Goal: Task Accomplishment & Management: Use online tool/utility

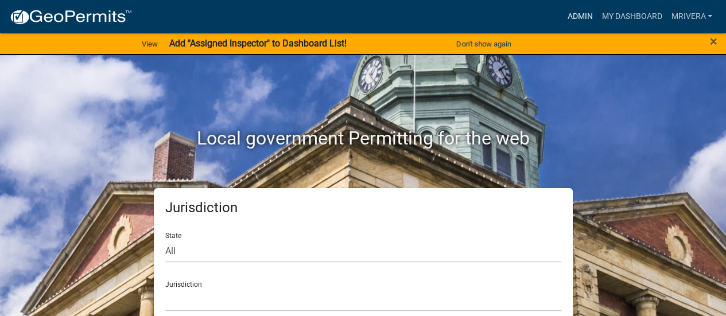
click at [585, 21] on link "Admin" at bounding box center [579, 17] width 34 height 22
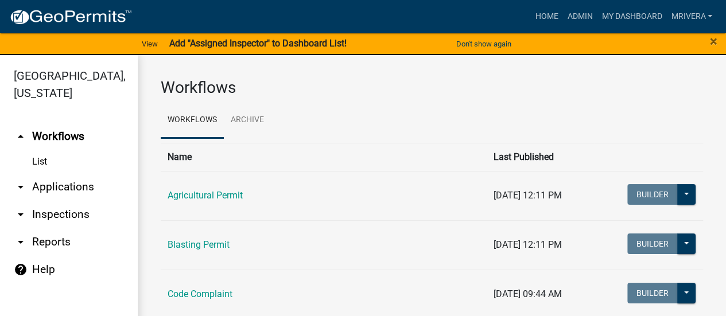
click at [29, 217] on link "arrow_drop_down Inspections" at bounding box center [69, 215] width 138 height 28
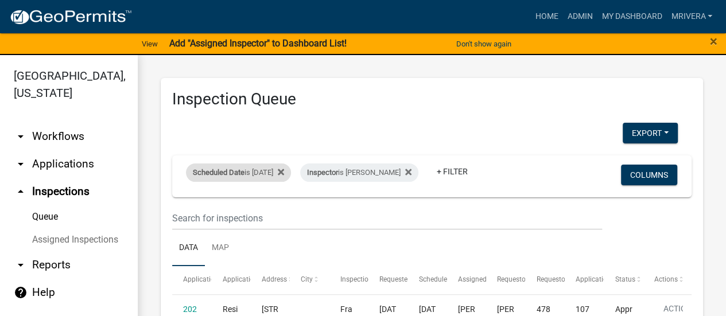
click at [248, 166] on div "Scheduled Date is [DATE]" at bounding box center [238, 172] width 105 height 18
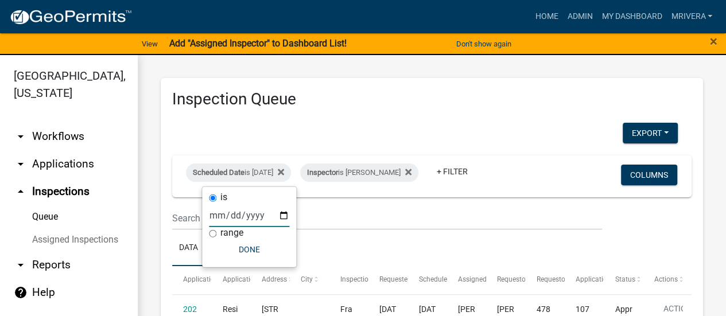
click at [282, 214] on input "[DATE]" at bounding box center [249, 216] width 80 height 24
type input "[DATE]"
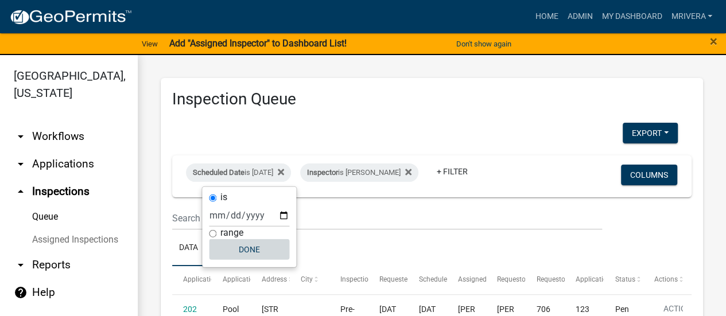
click at [250, 248] on button "Done" at bounding box center [249, 249] width 80 height 21
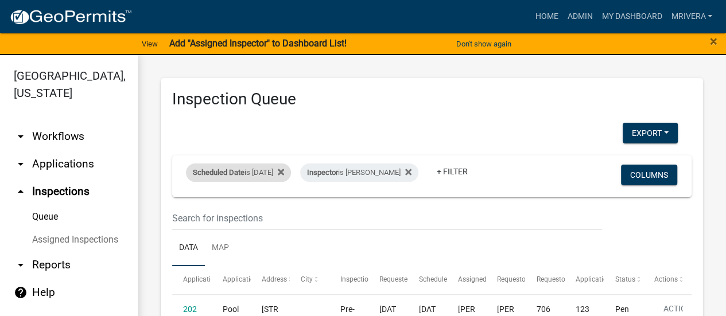
click at [257, 172] on div "Scheduled Date is [DATE]" at bounding box center [238, 172] width 105 height 18
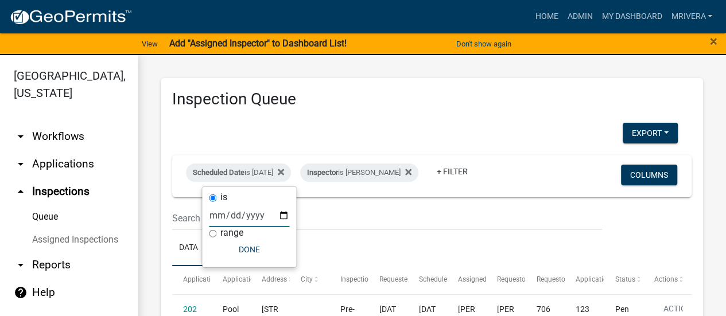
click at [286, 218] on input "[DATE]" at bounding box center [249, 216] width 80 height 24
click at [373, 172] on div "Inspector is [PERSON_NAME]" at bounding box center [359, 172] width 118 height 18
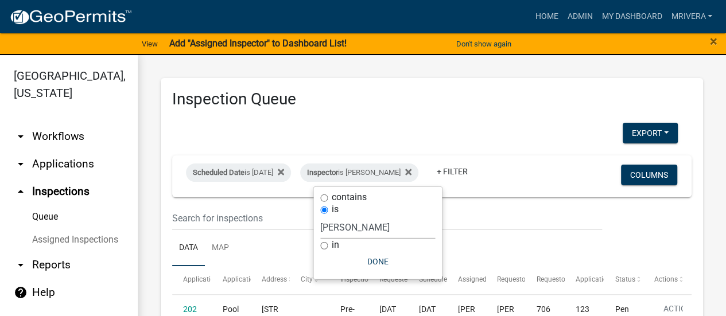
click at [363, 224] on select "Select an option None [PERSON_NAME] [PERSON_NAME] [PERSON_NAME] [PERSON_NAME] […" at bounding box center [377, 228] width 115 height 24
select select "a0ea4169-8540-4a2c-b9f4-cf4c1ffdeb95"
click at [325, 216] on select "Select an option None [PERSON_NAME] [PERSON_NAME] [PERSON_NAME] [PERSON_NAME] […" at bounding box center [377, 228] width 115 height 24
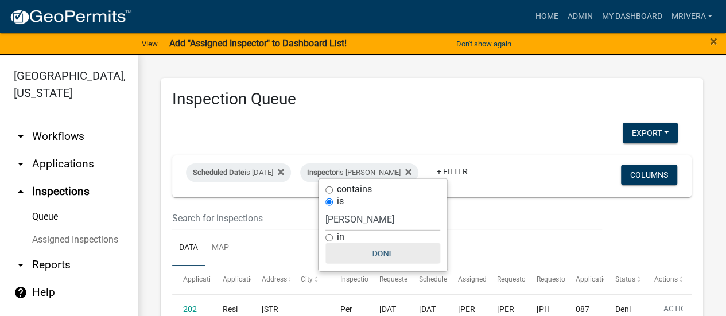
click at [377, 253] on button "Done" at bounding box center [382, 253] width 115 height 21
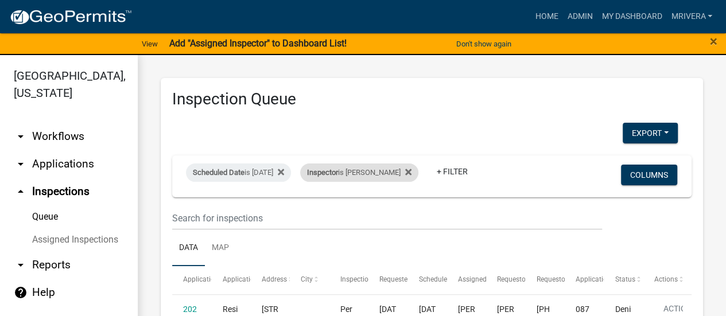
click at [377, 165] on div "Inspector is [PERSON_NAME]" at bounding box center [359, 172] width 118 height 18
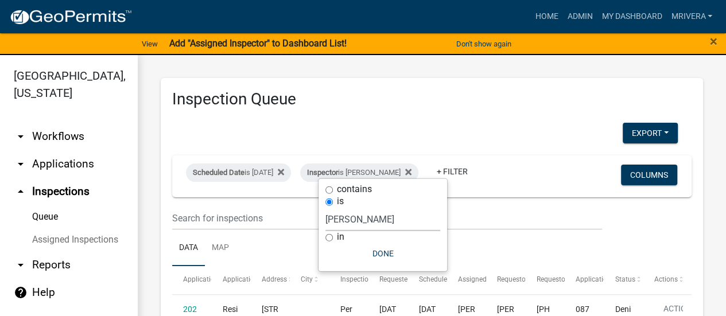
click at [380, 215] on select "Select an option None [PERSON_NAME] [PERSON_NAME] [PERSON_NAME] [PERSON_NAME] […" at bounding box center [382, 220] width 115 height 24
select select "07642ab0-564c-47bb-824b-0ccf2da83593"
click at [325, 215] on select "Select an option None [PERSON_NAME] [PERSON_NAME] [PERSON_NAME] [PERSON_NAME] […" at bounding box center [382, 220] width 115 height 24
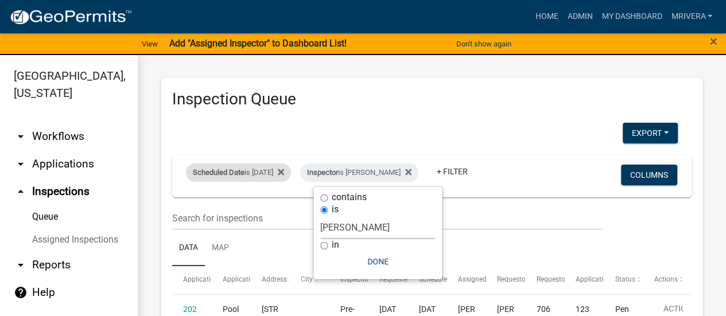
click at [259, 172] on div "Scheduled Date is [DATE]" at bounding box center [238, 172] width 105 height 18
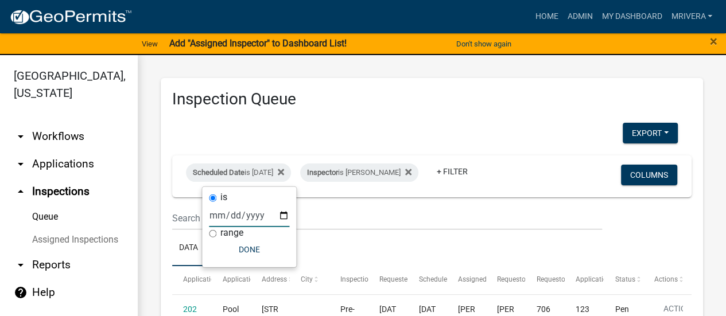
click at [281, 212] on input "[DATE]" at bounding box center [249, 216] width 80 height 24
type input "[DATE]"
click at [259, 248] on button "Done" at bounding box center [249, 249] width 80 height 21
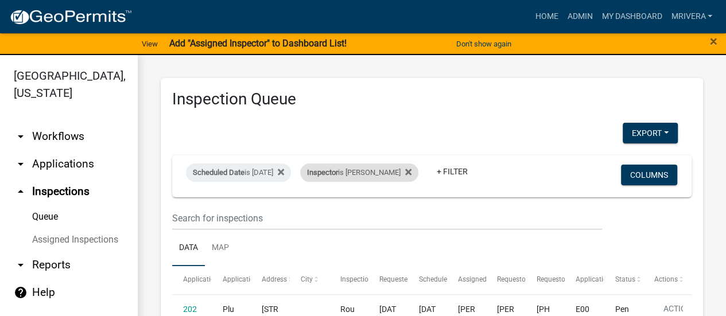
click at [381, 175] on div "Inspector is [PERSON_NAME]" at bounding box center [359, 172] width 118 height 18
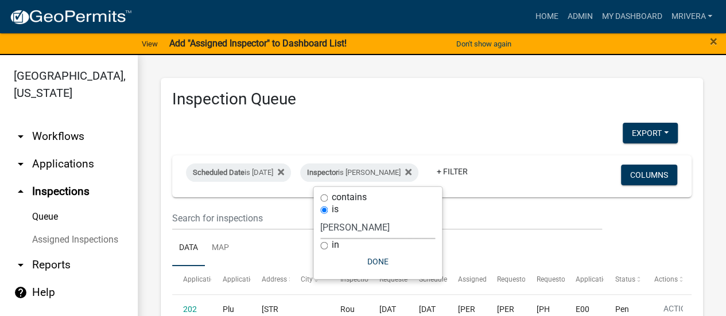
click at [383, 223] on select "Select an option None [PERSON_NAME] [PERSON_NAME] [PERSON_NAME] [PERSON_NAME] […" at bounding box center [377, 228] width 115 height 24
select select "a0ea4169-8540-4a2c-b9f4-cf4c1ffdeb95"
click at [325, 216] on select "Select an option None [PERSON_NAME] [PERSON_NAME] [PERSON_NAME] [PERSON_NAME] […" at bounding box center [377, 228] width 115 height 24
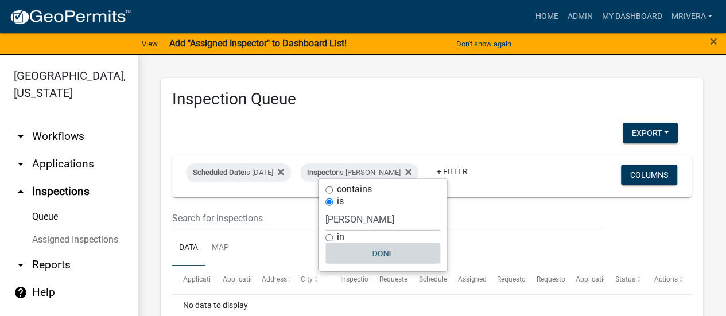
click at [377, 256] on button "Done" at bounding box center [382, 253] width 115 height 21
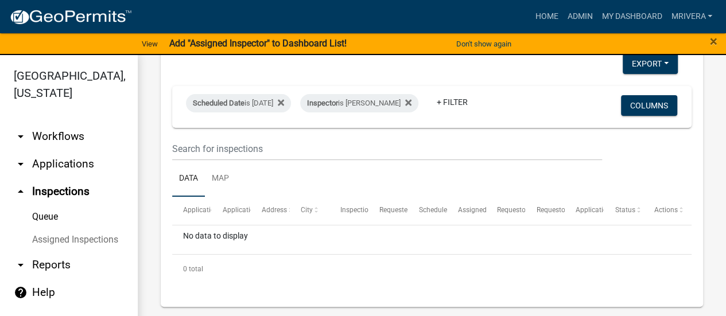
scroll to position [78, 0]
click at [383, 94] on div "Inspector is [PERSON_NAME]" at bounding box center [359, 103] width 118 height 18
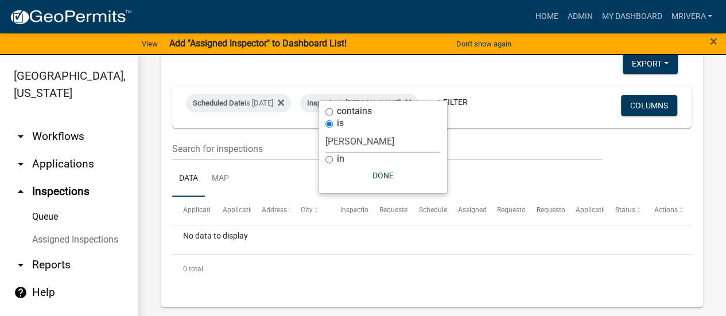
click at [399, 142] on select "Select an option None [PERSON_NAME] [PERSON_NAME] [PERSON_NAME] [PERSON_NAME] […" at bounding box center [382, 142] width 115 height 24
select select "07642ab0-564c-47bb-824b-0ccf2da83593"
click at [325, 146] on select "Select an option None [PERSON_NAME] [PERSON_NAME] [PERSON_NAME] [PERSON_NAME] […" at bounding box center [382, 142] width 115 height 24
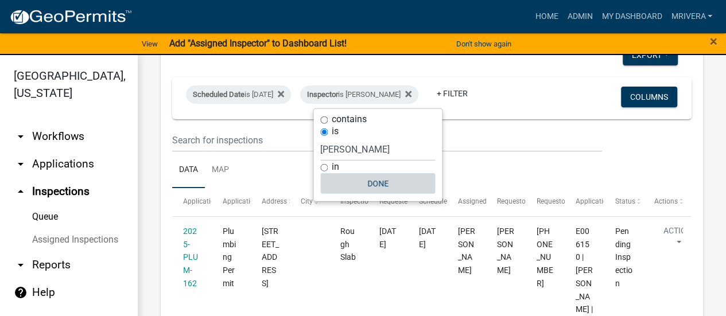
click at [384, 180] on button "Done" at bounding box center [377, 183] width 115 height 21
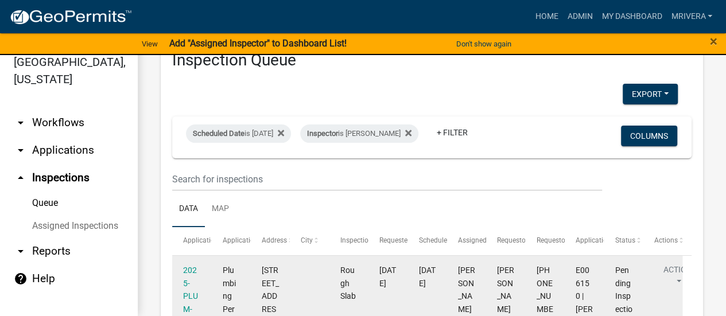
scroll to position [0, 0]
